Goal: Task Accomplishment & Management: Manage account settings

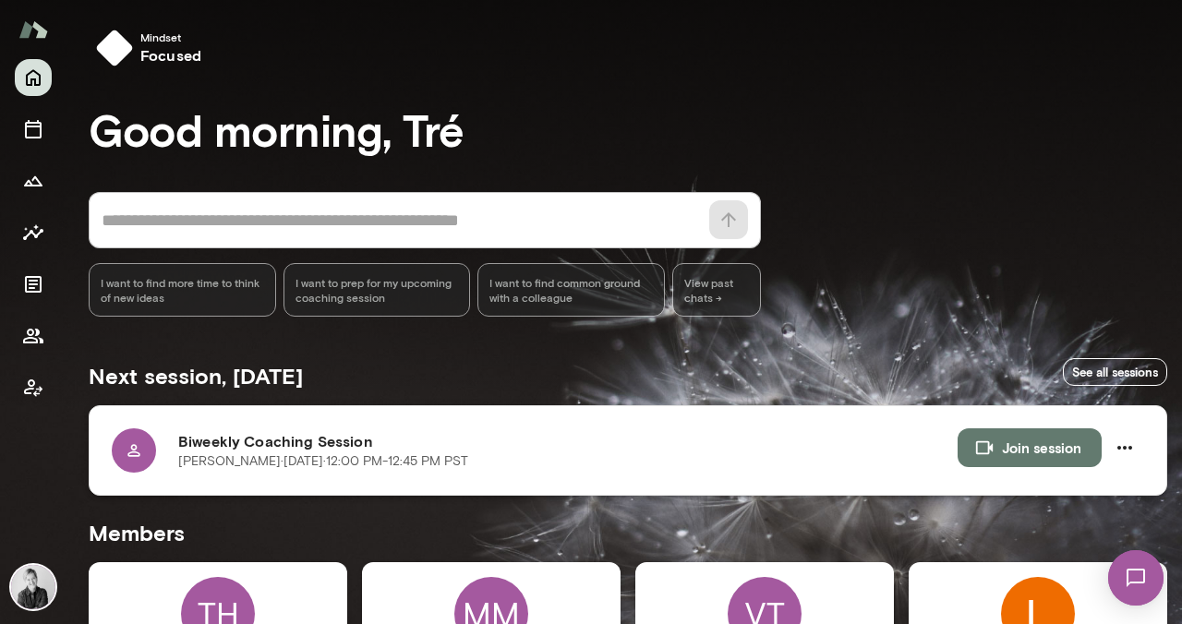
click at [143, 461] on div at bounding box center [134, 450] width 44 height 44
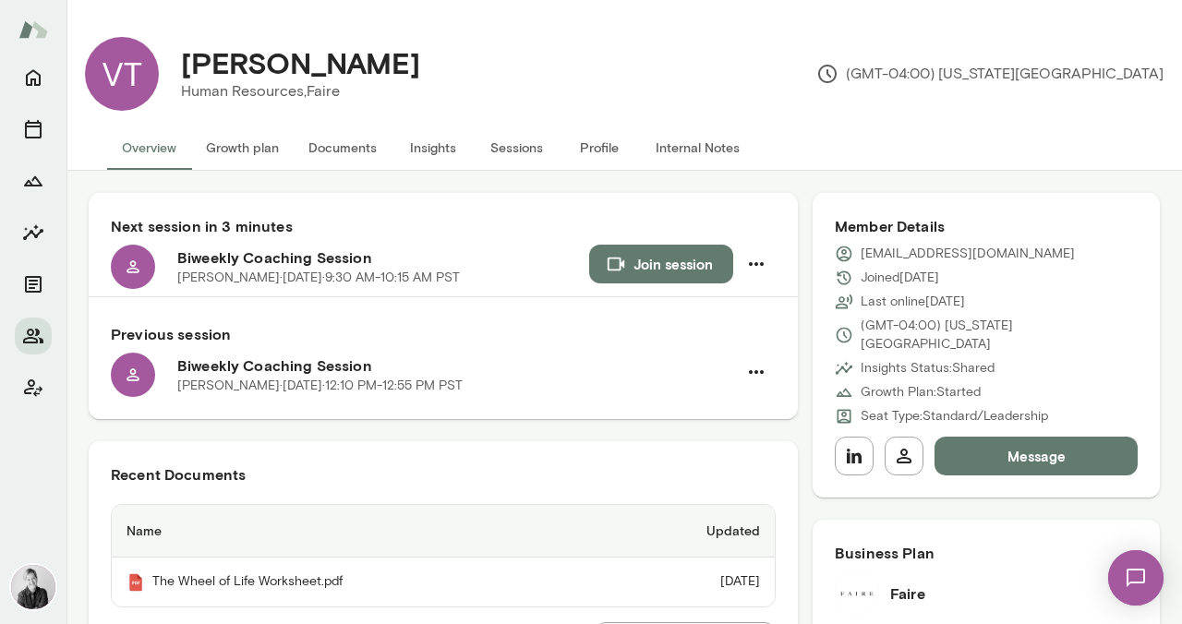
click at [243, 150] on button "Growth plan" at bounding box center [242, 148] width 102 height 44
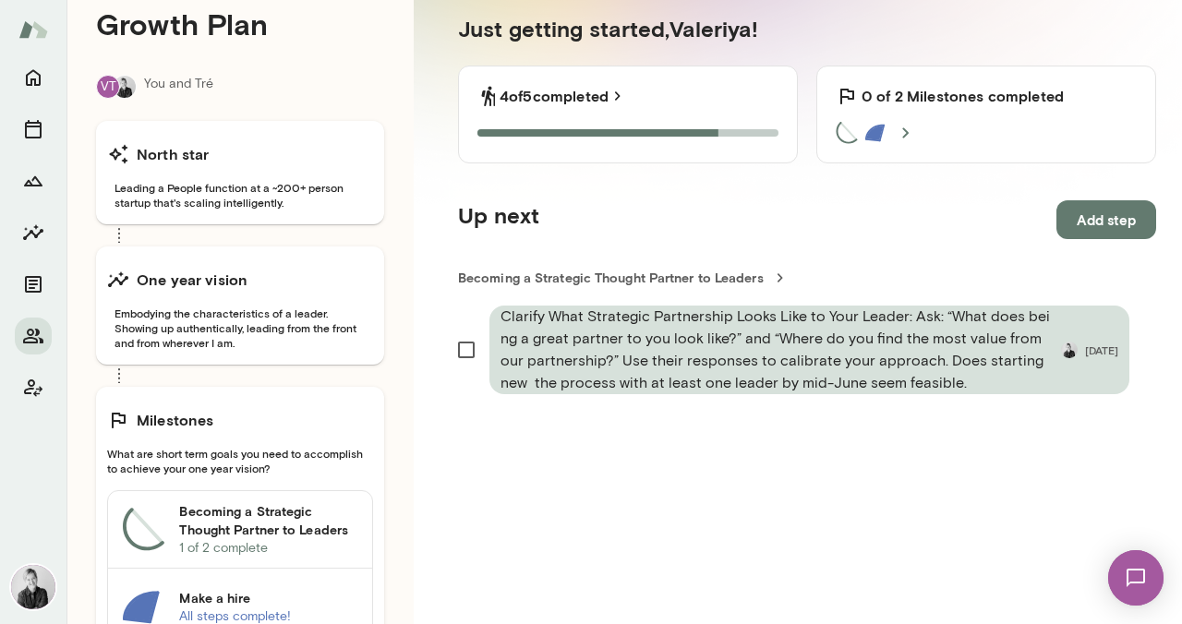
scroll to position [208, 0]
click at [1146, 580] on img at bounding box center [1136, 578] width 76 height 76
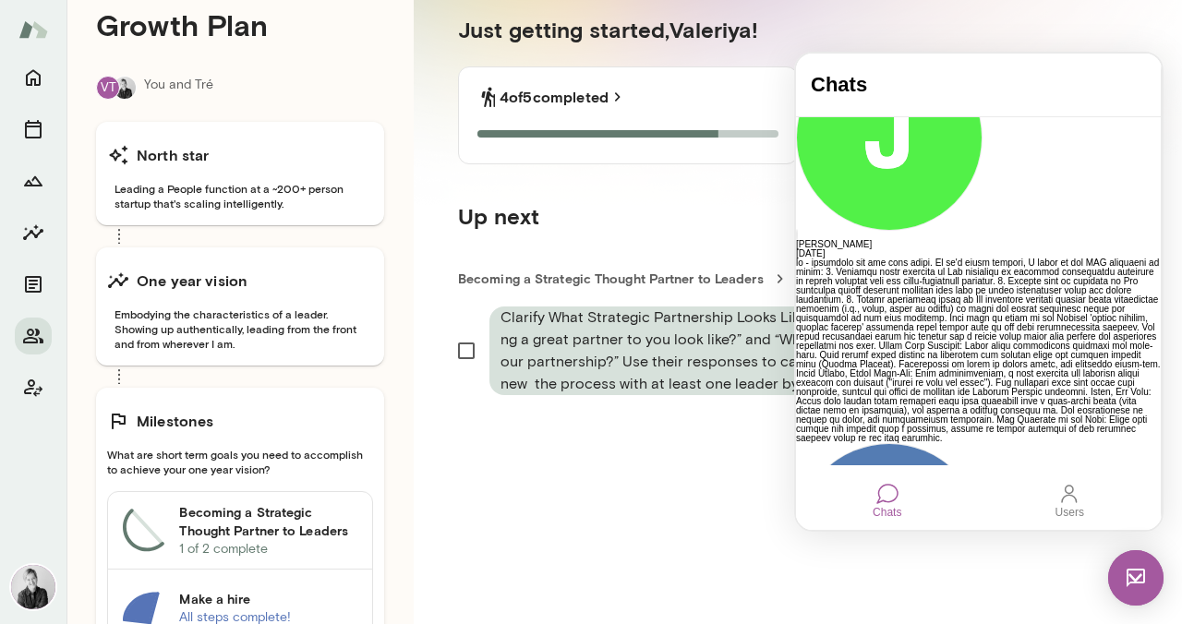
scroll to position [78, 0]
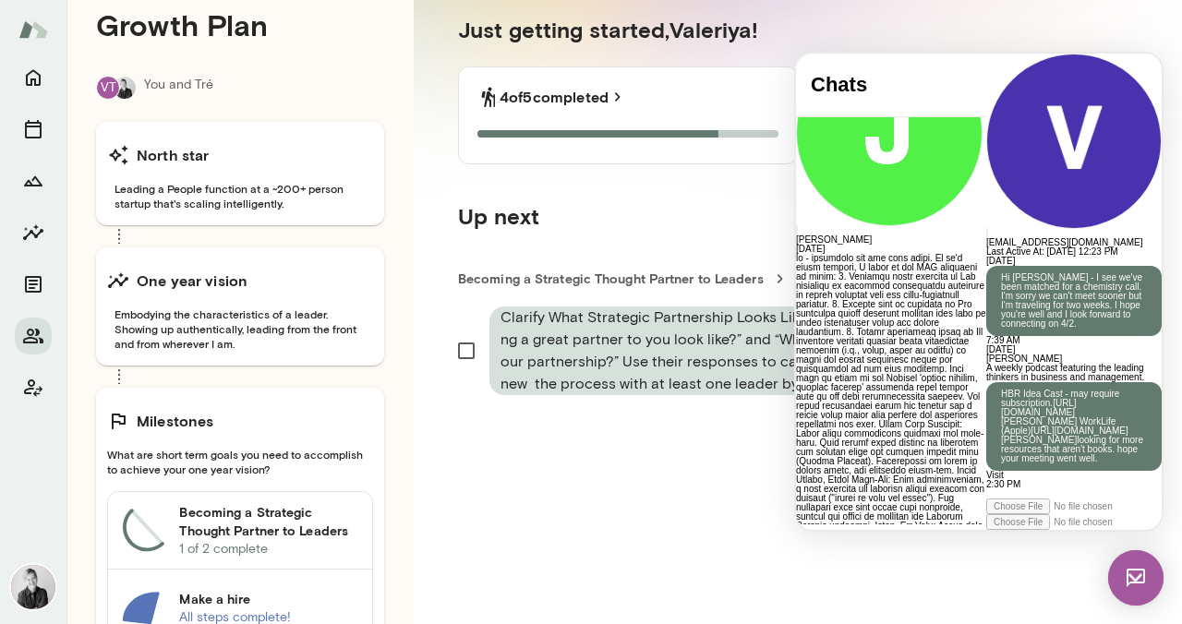
scroll to position [88, 0]
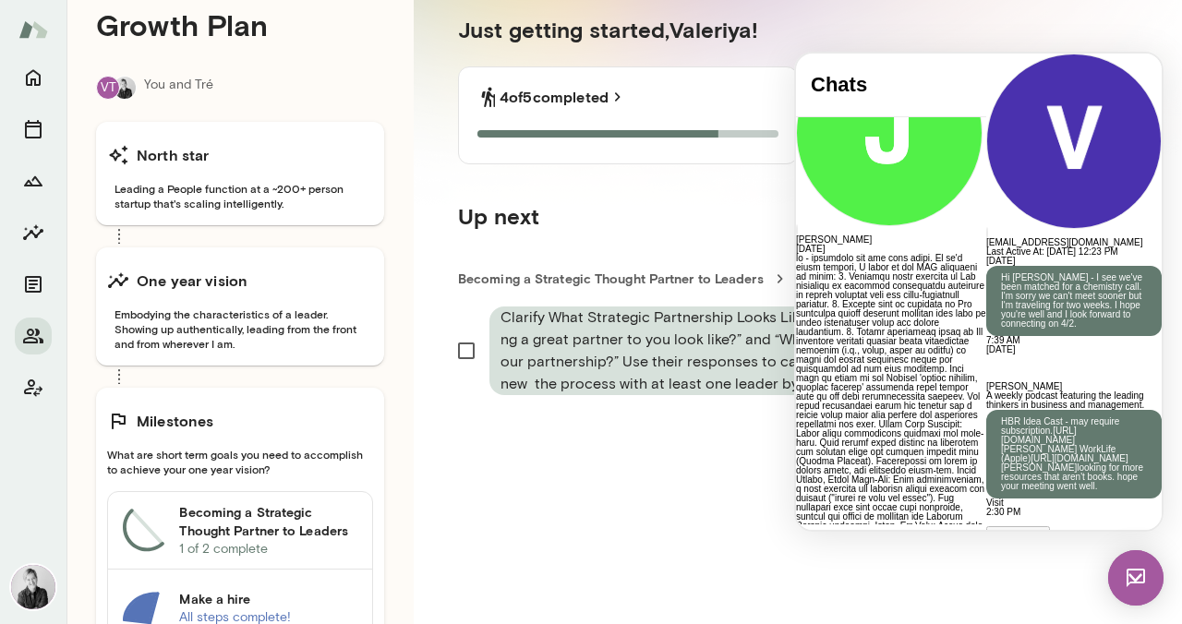
drag, startPoint x: 1066, startPoint y: 318, endPoint x: 946, endPoint y: 295, distance: 121.2
click at [986, 382] on div "[PERSON_NAME] A weekly podcast featuring the leading thinkers in business and m…" at bounding box center [1073, 445] width 175 height 126
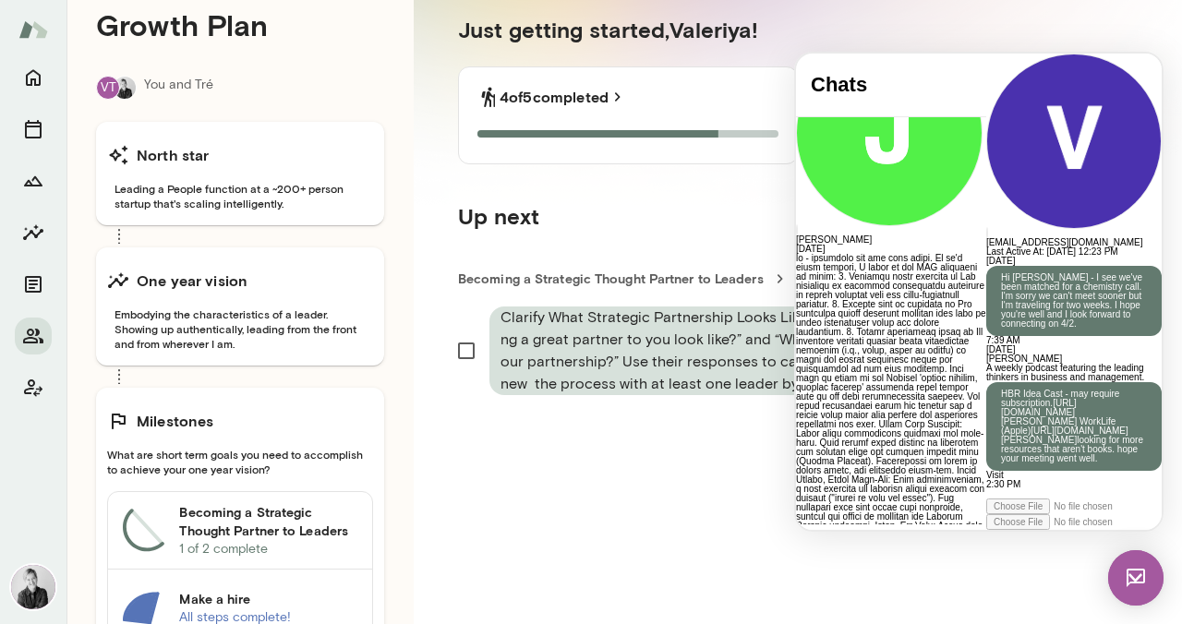
scroll to position [311, 0]
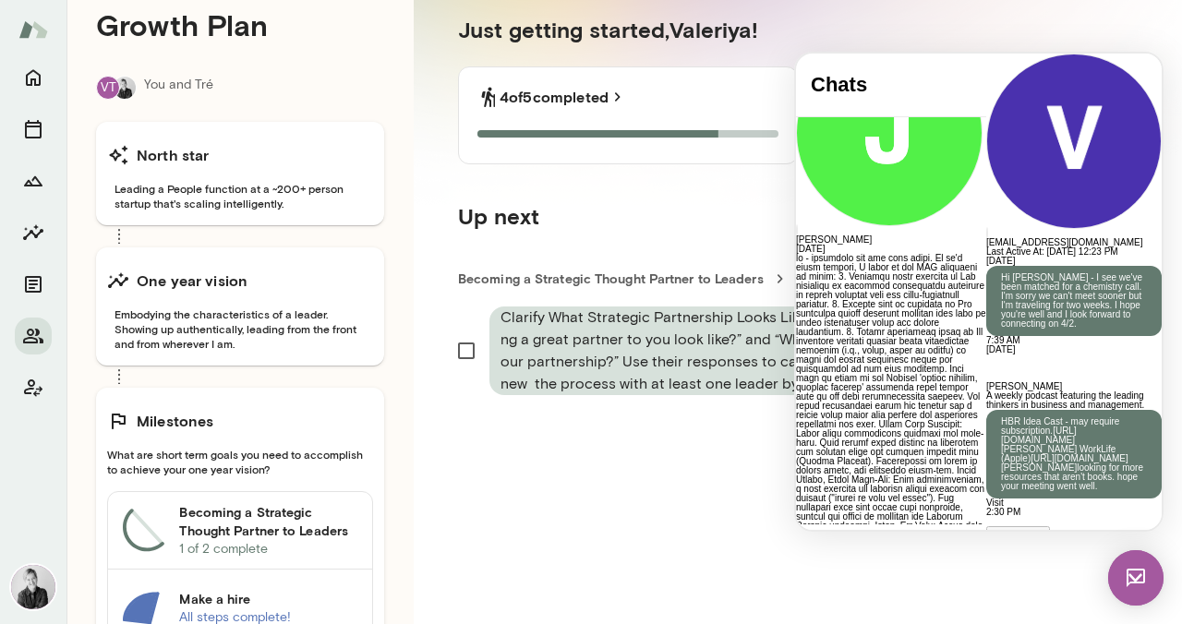
click at [1001, 417] on p "HBR Idea Cast - may require subscription. [URL][DOMAIN_NAME] [PERSON_NAME] Work…" at bounding box center [1074, 454] width 146 height 74
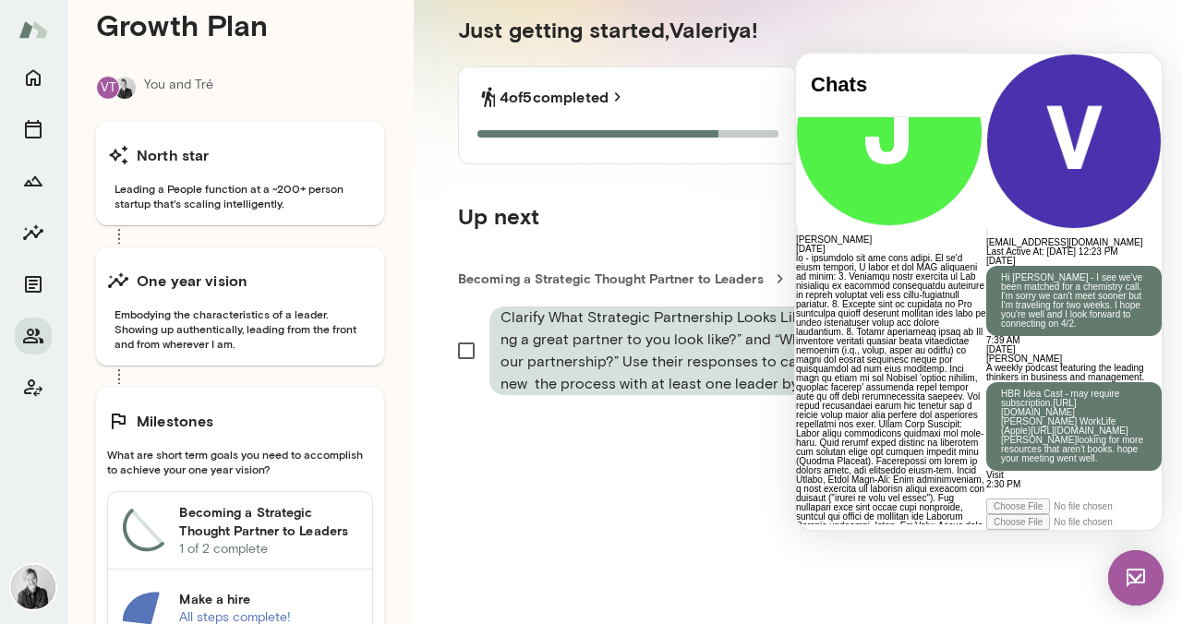
click at [1139, 582] on img at bounding box center [1135, 577] width 55 height 55
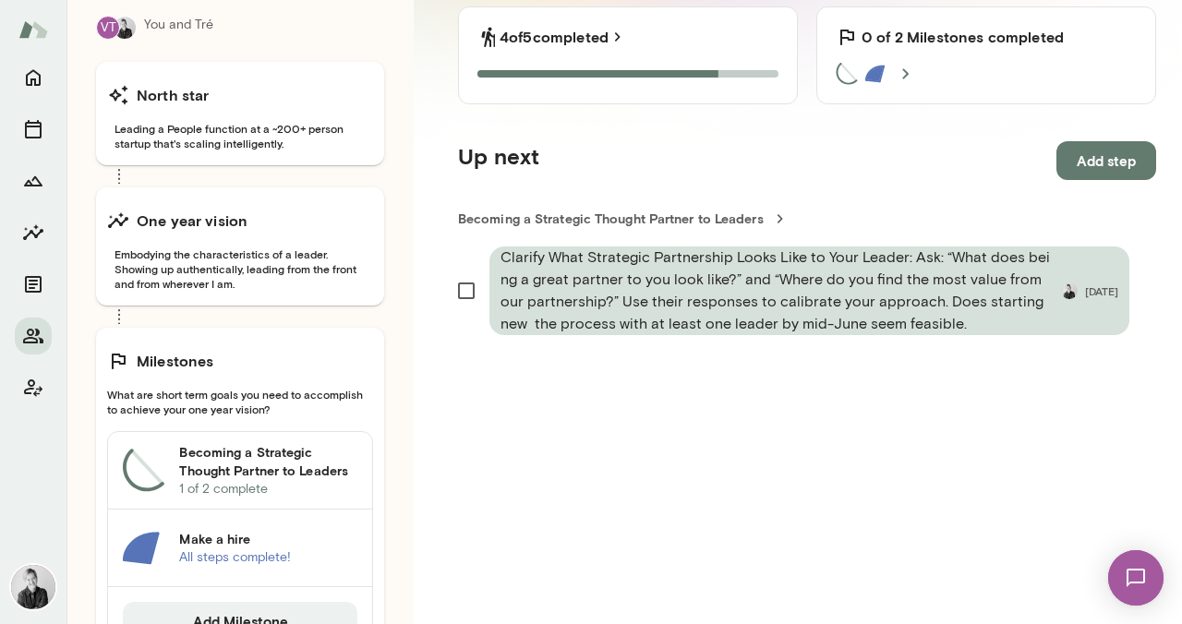
scroll to position [267, 0]
click at [1098, 168] on button "Add step" at bounding box center [1106, 161] width 100 height 39
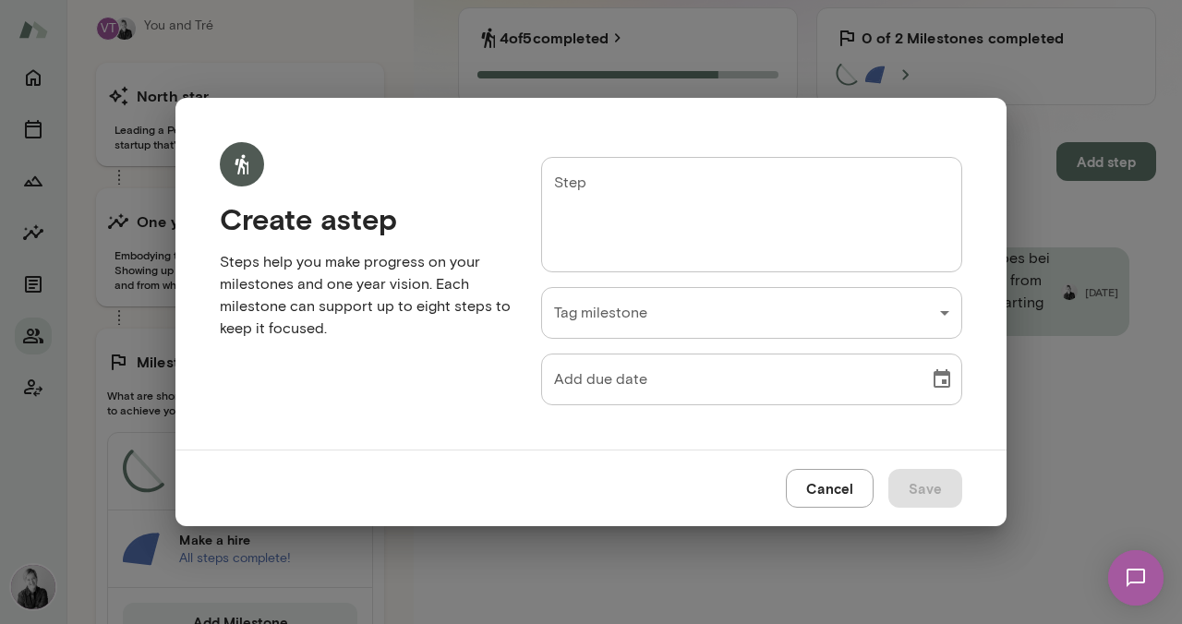
click at [829, 469] on div "Cancel Save" at bounding box center [874, 488] width 176 height 39
click at [828, 484] on button "Cancel" at bounding box center [830, 488] width 88 height 39
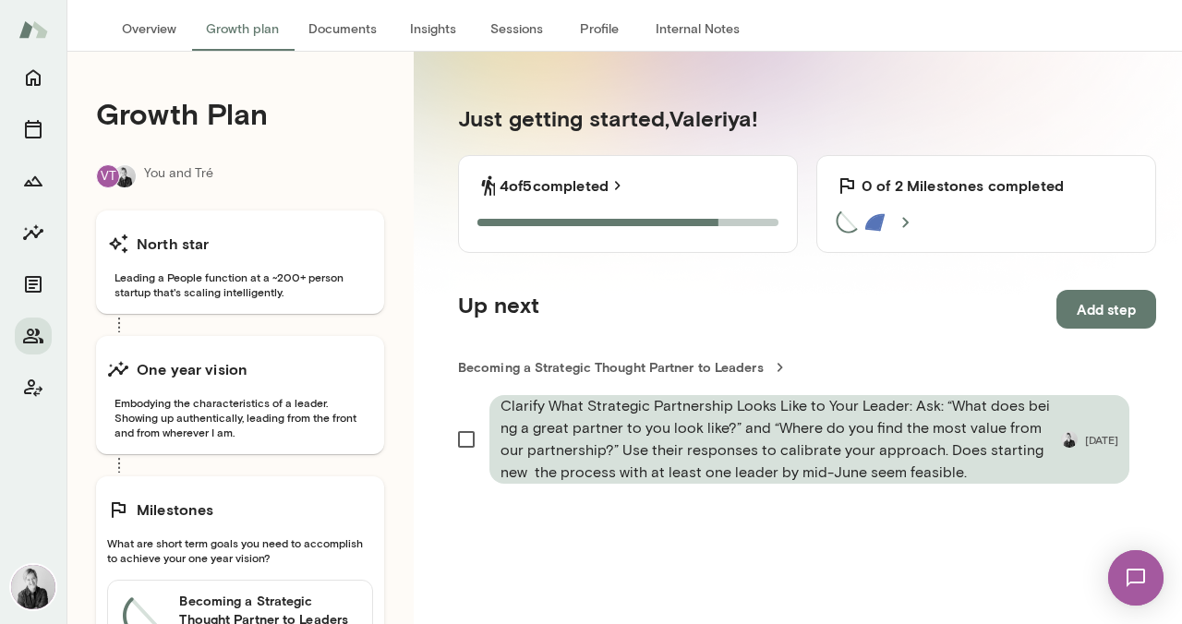
scroll to position [359, 0]
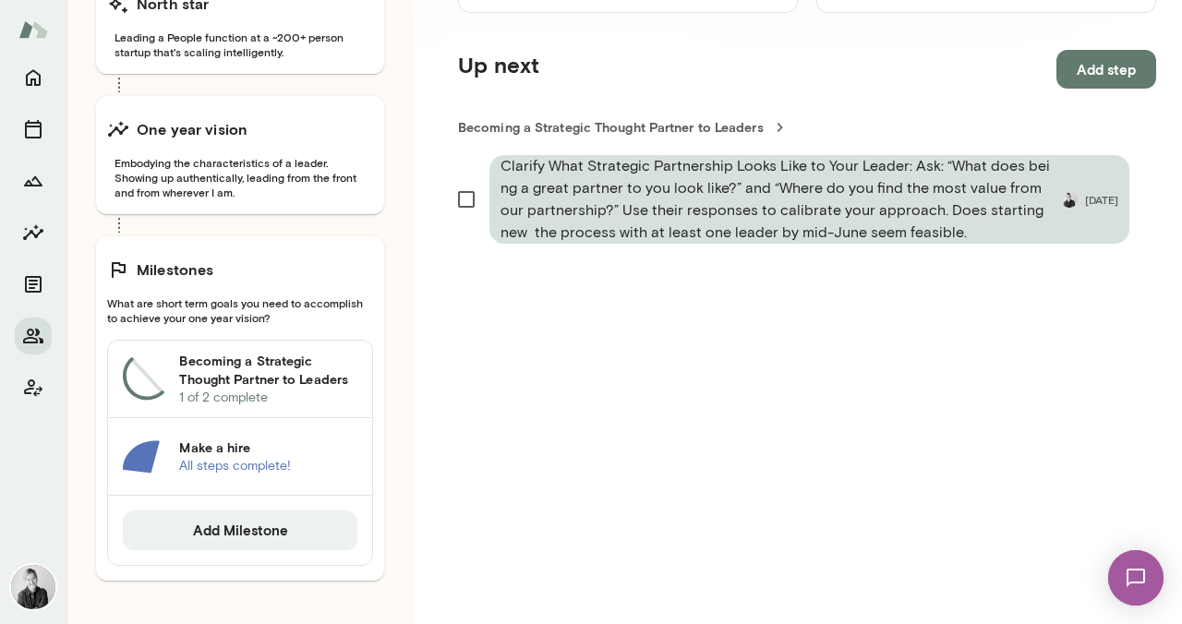
click at [259, 380] on h6 "Becoming a Strategic Thought Partner to Leaders" at bounding box center [268, 370] width 178 height 37
